Goal: Information Seeking & Learning: Learn about a topic

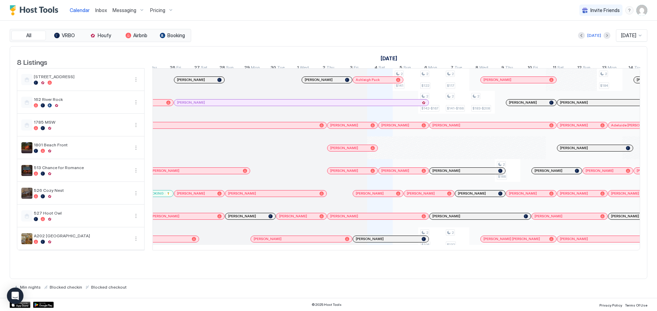
scroll to position [0, 168]
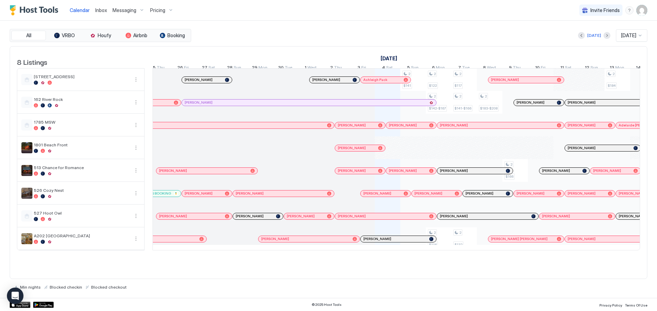
click at [162, 9] on span "Pricing" at bounding box center [157, 10] width 15 height 6
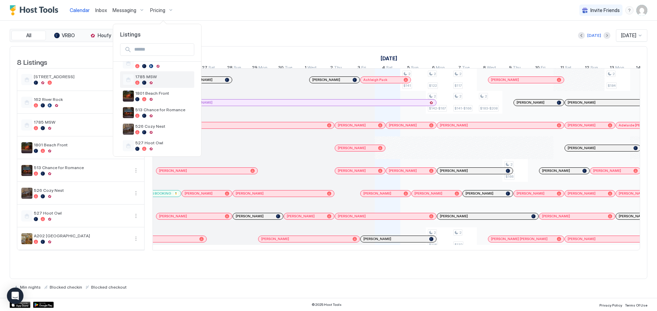
scroll to position [65, 0]
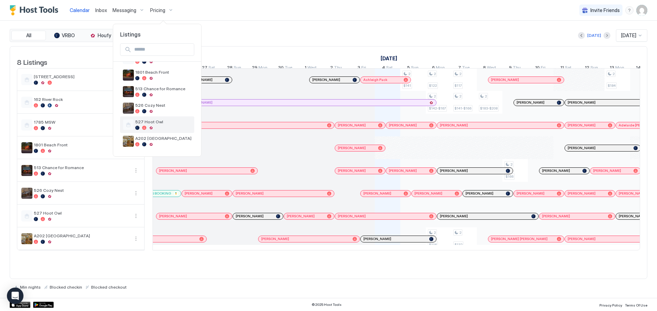
click at [148, 123] on span "527 Hoot Owl" at bounding box center [163, 121] width 56 height 5
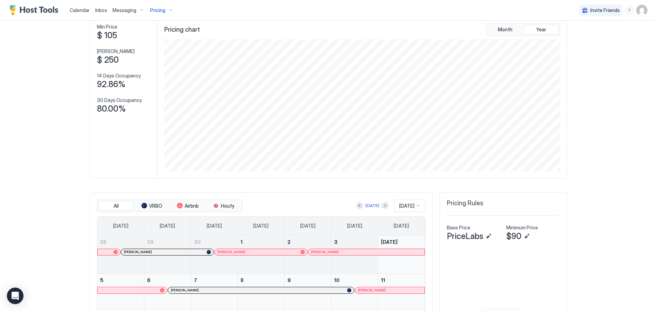
scroll to position [103, 0]
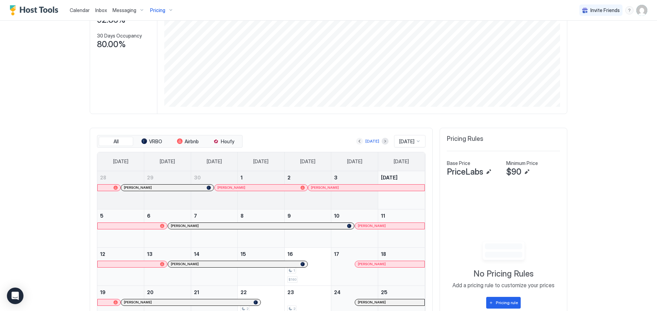
click at [356, 139] on button "Previous month" at bounding box center [359, 141] width 7 height 7
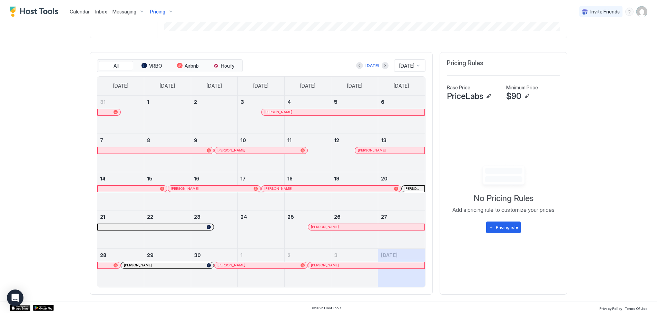
scroll to position [182, 0]
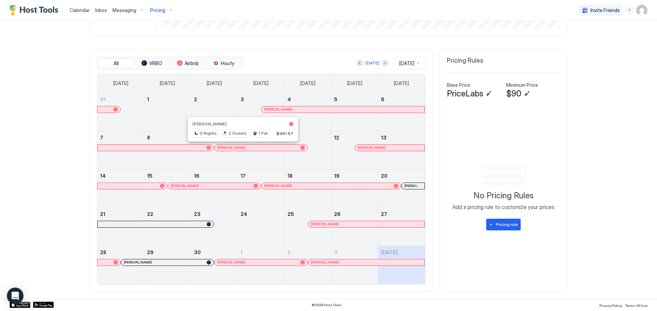
click at [210, 122] on span "Kyle Donahue" at bounding box center [209, 123] width 34 height 5
copy span "Donahue"
click at [358, 124] on span "Alex Gutzweiler" at bounding box center [352, 123] width 34 height 5
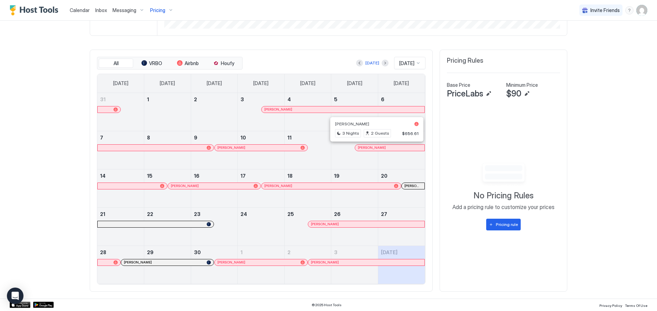
copy span "Gutzweiler"
click at [153, 161] on span "Carly Dye" at bounding box center [156, 162] width 34 height 5
copy span "Dye"
click at [262, 162] on span "[PERSON_NAME]" at bounding box center [257, 162] width 34 height 5
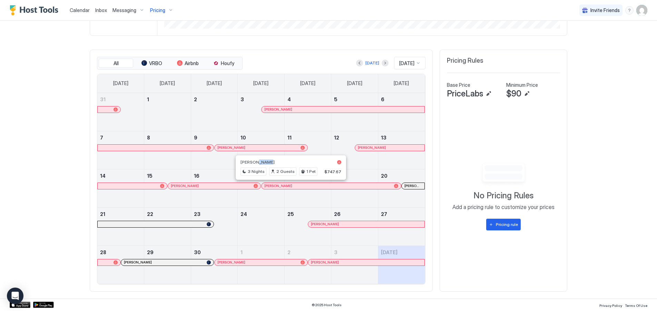
click at [262, 162] on span "[PERSON_NAME]" at bounding box center [257, 162] width 34 height 5
copy span "Marin"
click at [253, 163] on span "[PERSON_NAME]" at bounding box center [247, 162] width 34 height 5
copy span "Marin"
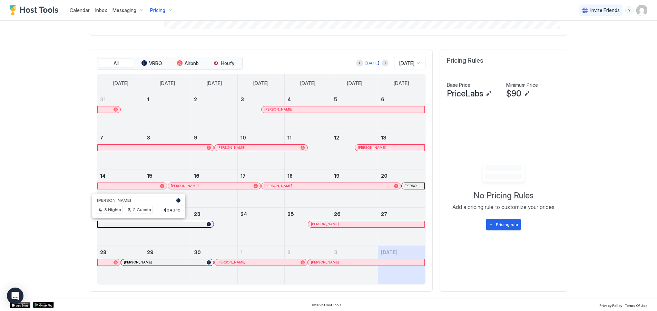
click at [120, 201] on span "[PERSON_NAME]" at bounding box center [114, 200] width 34 height 5
click at [320, 202] on span "[PERSON_NAME]" at bounding box center [310, 200] width 34 height 5
copy span "Summers"
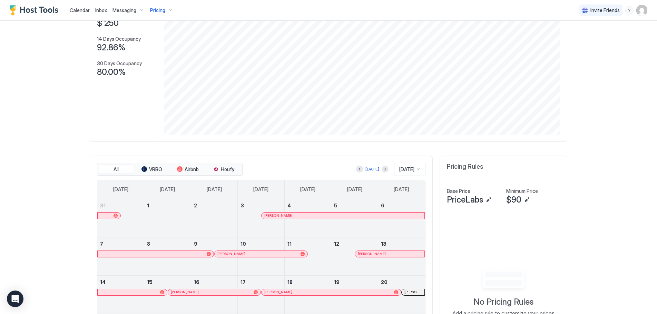
scroll to position [0, 0]
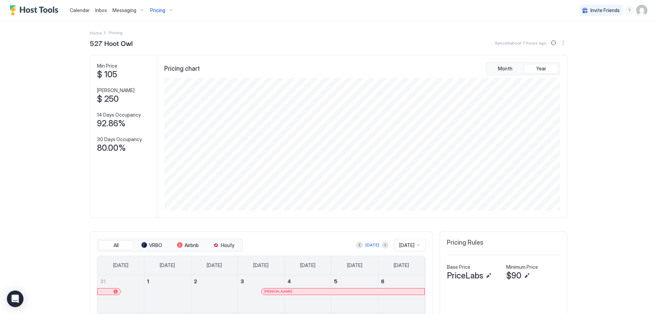
click at [170, 10] on div "Pricing" at bounding box center [161, 10] width 29 height 12
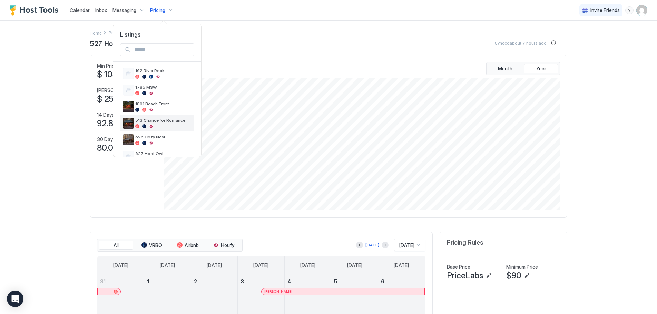
scroll to position [65, 0]
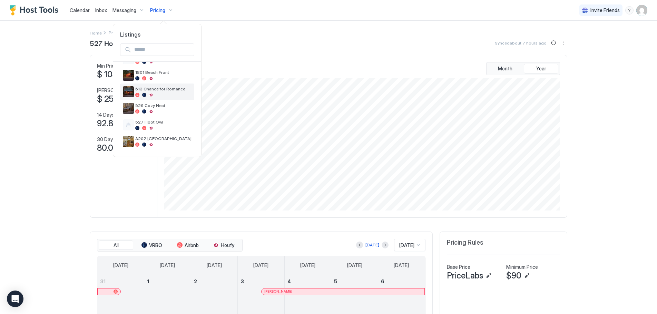
click at [152, 87] on span "513 Chance for Romance" at bounding box center [163, 88] width 56 height 5
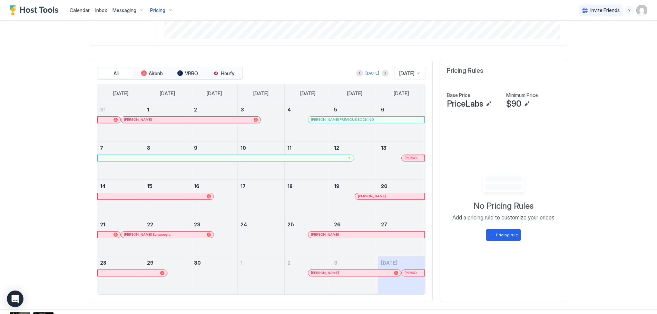
scroll to position [172, 0]
click at [144, 209] on span "[PERSON_NAME] Sunacoglu" at bounding box center [152, 209] width 57 height 5
copy span "Sunacoglu"
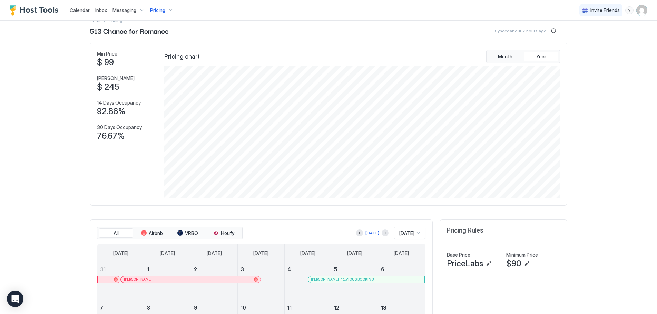
scroll to position [0, 0]
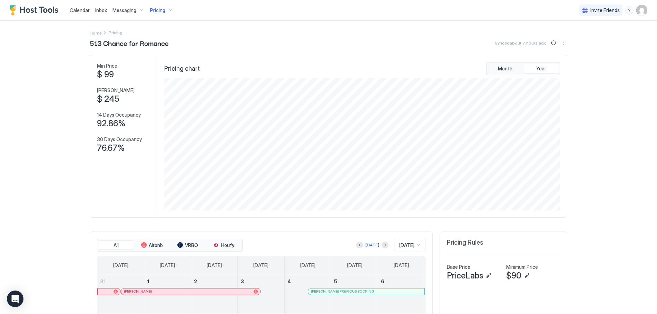
click at [167, 10] on div "Pricing" at bounding box center [161, 10] width 29 height 12
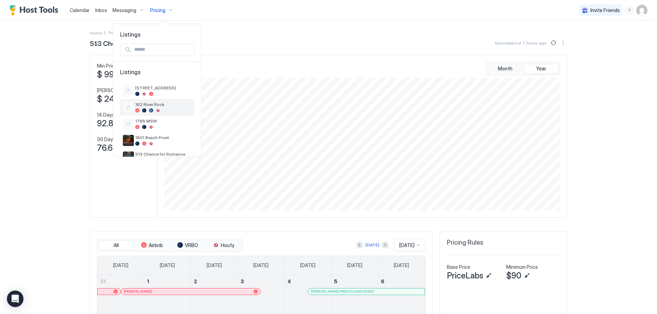
scroll to position [65, 0]
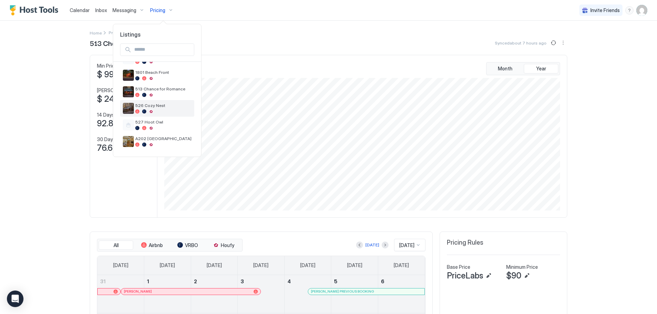
click at [151, 106] on span "526 Cozy Nest" at bounding box center [163, 105] width 56 height 5
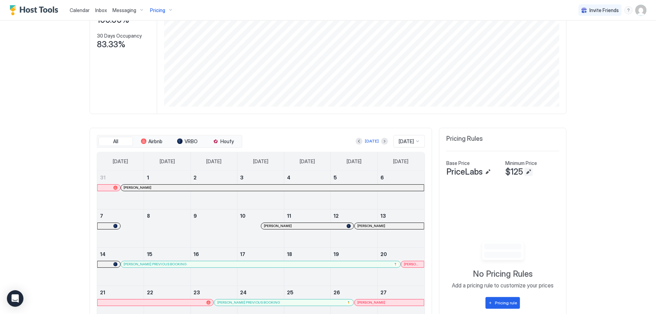
scroll to position [172, 0]
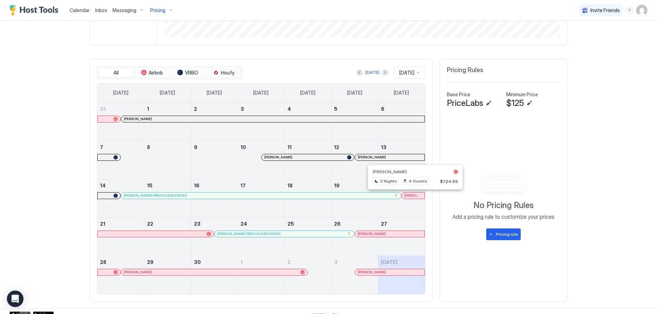
click at [407, 171] on span "[PERSON_NAME]" at bounding box center [389, 171] width 34 height 5
copy span "Chavez"
click at [398, 210] on span "[PERSON_NAME]" at bounding box center [386, 209] width 34 height 5
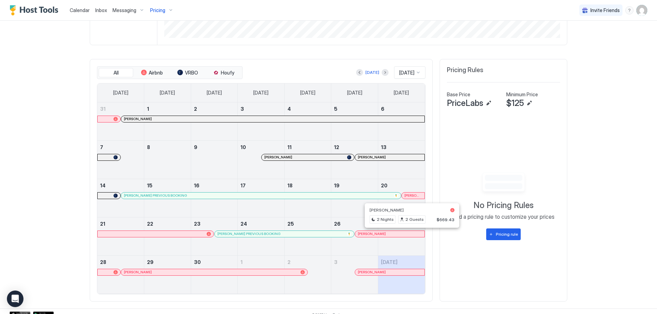
copy span "Pearson"
click at [73, 9] on span "Calendar" at bounding box center [80, 10] width 20 height 6
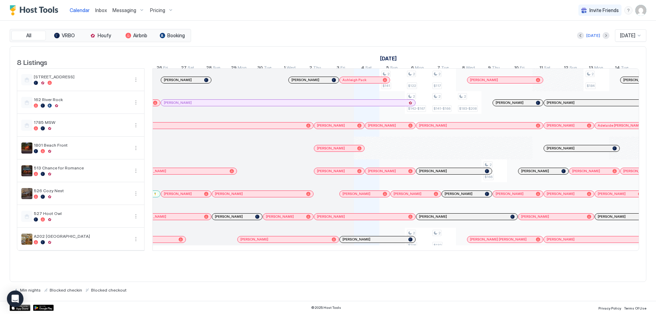
scroll to position [0, 180]
click at [166, 6] on div "Pricing" at bounding box center [161, 10] width 29 height 12
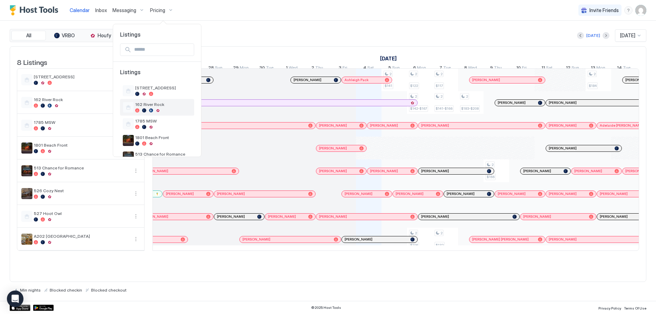
click at [141, 110] on div at bounding box center [163, 110] width 56 height 4
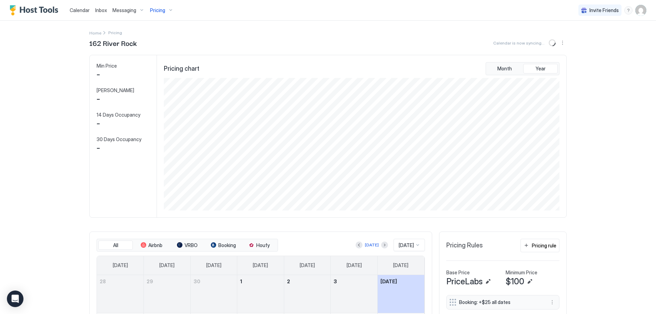
scroll to position [132, 397]
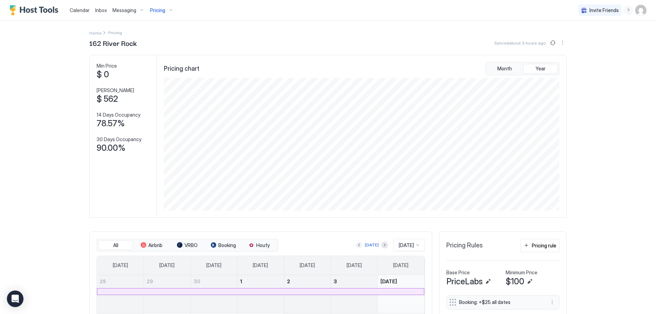
drag, startPoint x: 353, startPoint y: 243, endPoint x: 350, endPoint y: 253, distance: 10.3
click at [356, 243] on button "Previous month" at bounding box center [359, 244] width 7 height 7
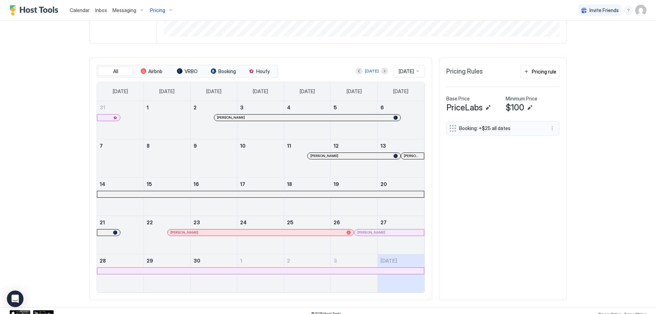
scroll to position [179, 0]
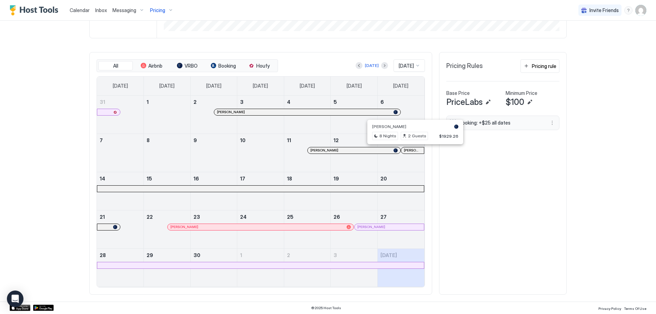
click at [390, 127] on span "[PERSON_NAME]" at bounding box center [389, 126] width 34 height 5
copy span "Wintersteen"
click at [356, 66] on button "Previous month" at bounding box center [359, 65] width 7 height 7
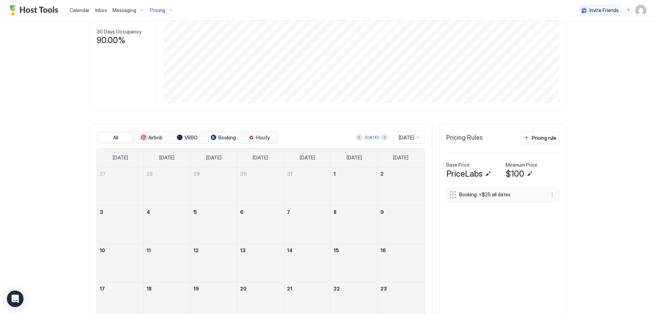
scroll to position [172, 0]
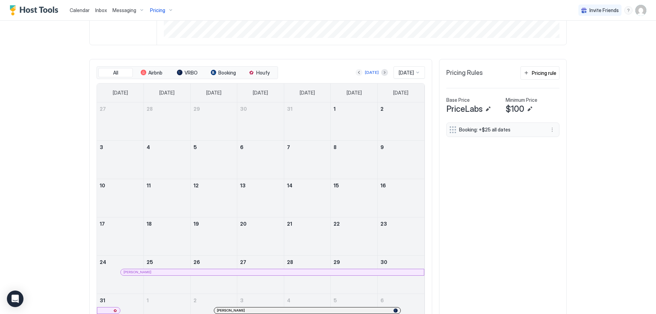
click at [356, 72] on button "Previous month" at bounding box center [359, 72] width 7 height 7
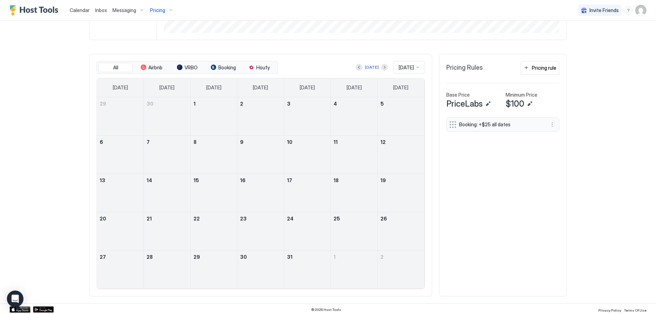
scroll to position [179, 0]
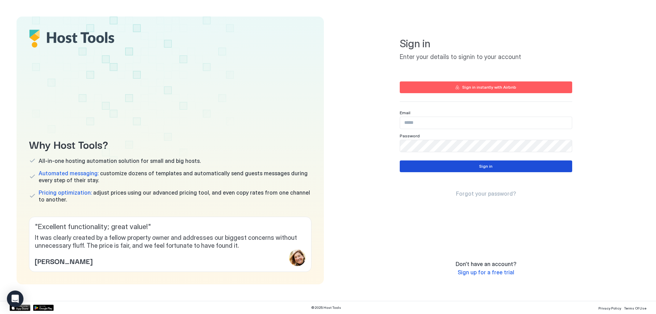
type input "**********"
click at [463, 164] on button "Sign in" at bounding box center [486, 166] width 172 height 12
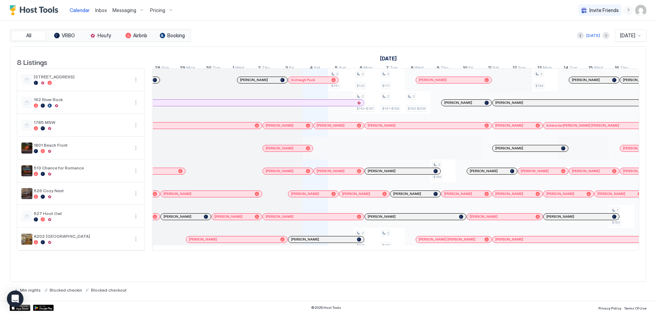
click at [169, 8] on div "Pricing" at bounding box center [161, 10] width 29 height 12
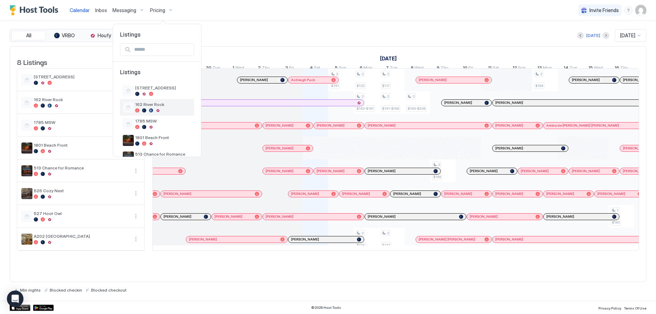
click at [150, 106] on span "162 River Rock" at bounding box center [163, 104] width 56 height 5
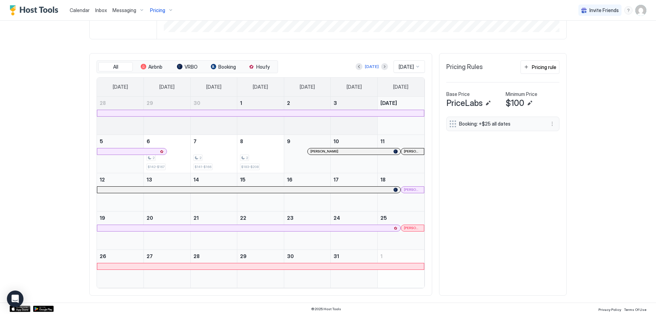
scroll to position [179, 0]
click at [356, 64] on button "Previous month" at bounding box center [359, 65] width 7 height 7
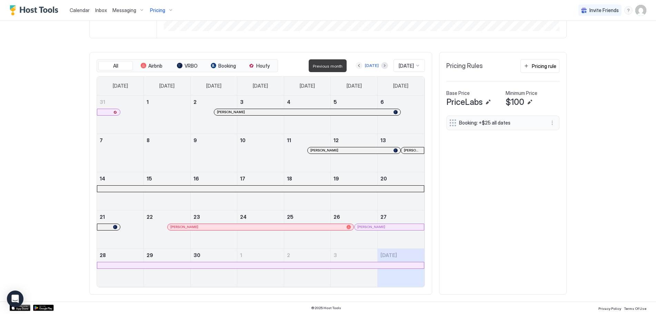
click at [356, 66] on button "Previous month" at bounding box center [359, 65] width 7 height 7
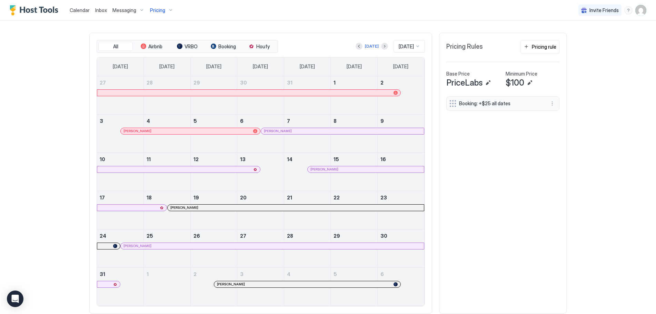
scroll to position [218, 0]
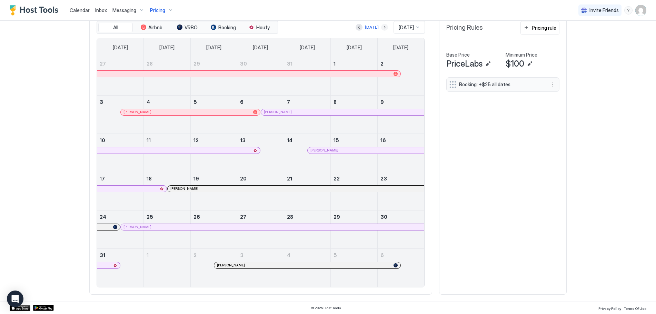
click at [381, 24] on button "Next month" at bounding box center [384, 27] width 7 height 7
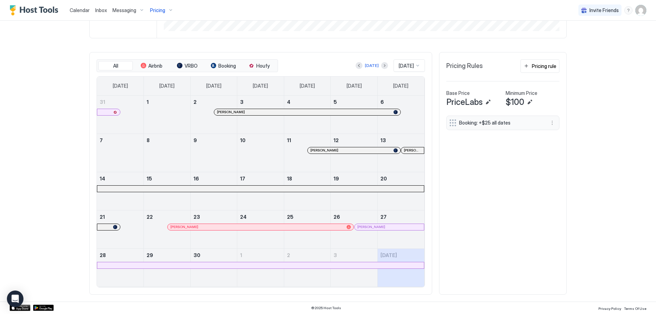
scroll to position [179, 0]
click at [381, 68] on button "Next month" at bounding box center [384, 65] width 7 height 7
